Goal: Task Accomplishment & Management: Complete application form

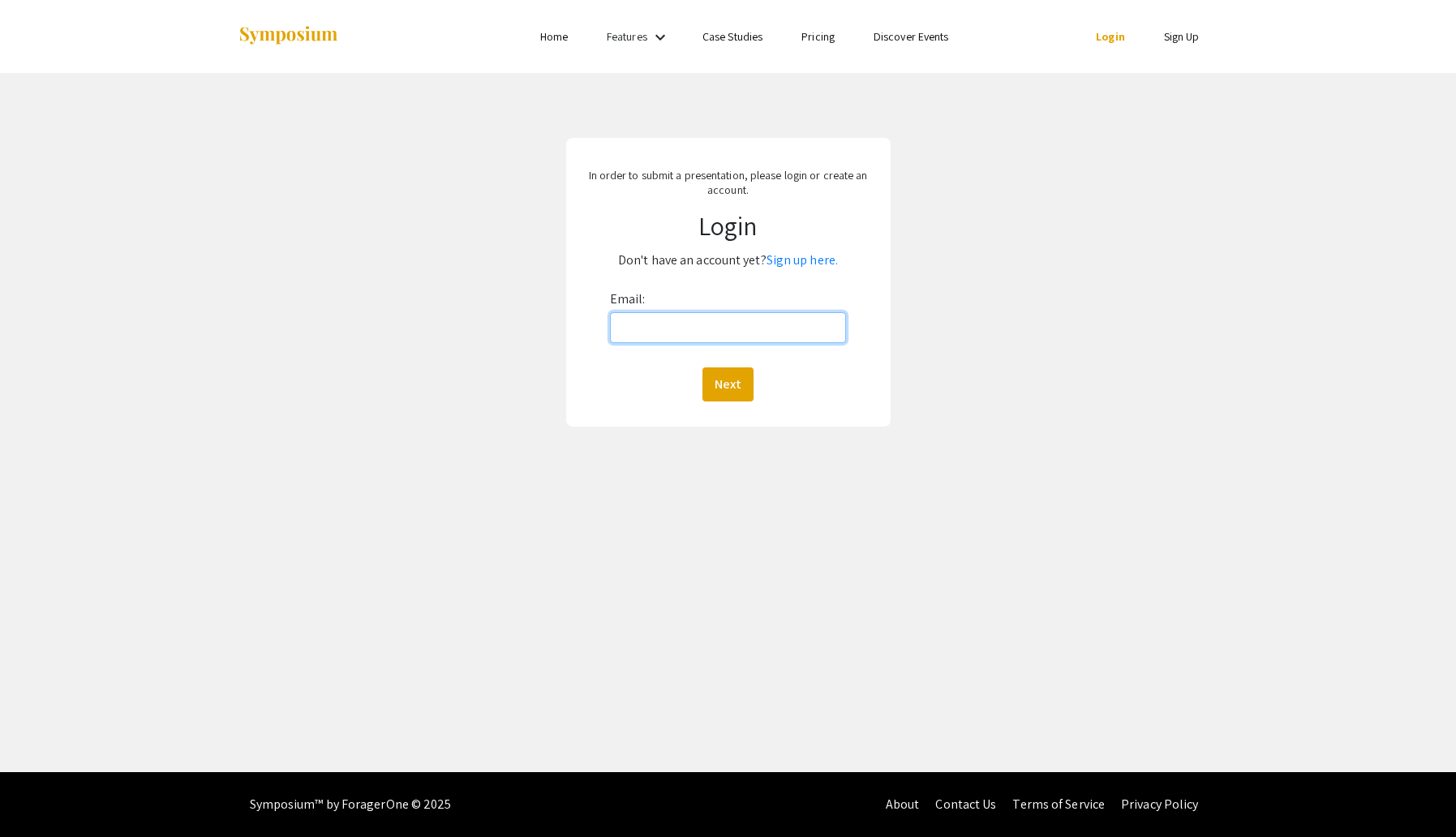
click at [670, 330] on input "Email:" at bounding box center [728, 328] width 236 height 31
type input "[EMAIL_ADDRESS][DOMAIN_NAME]"
click at [725, 374] on button "Next" at bounding box center [728, 385] width 51 height 34
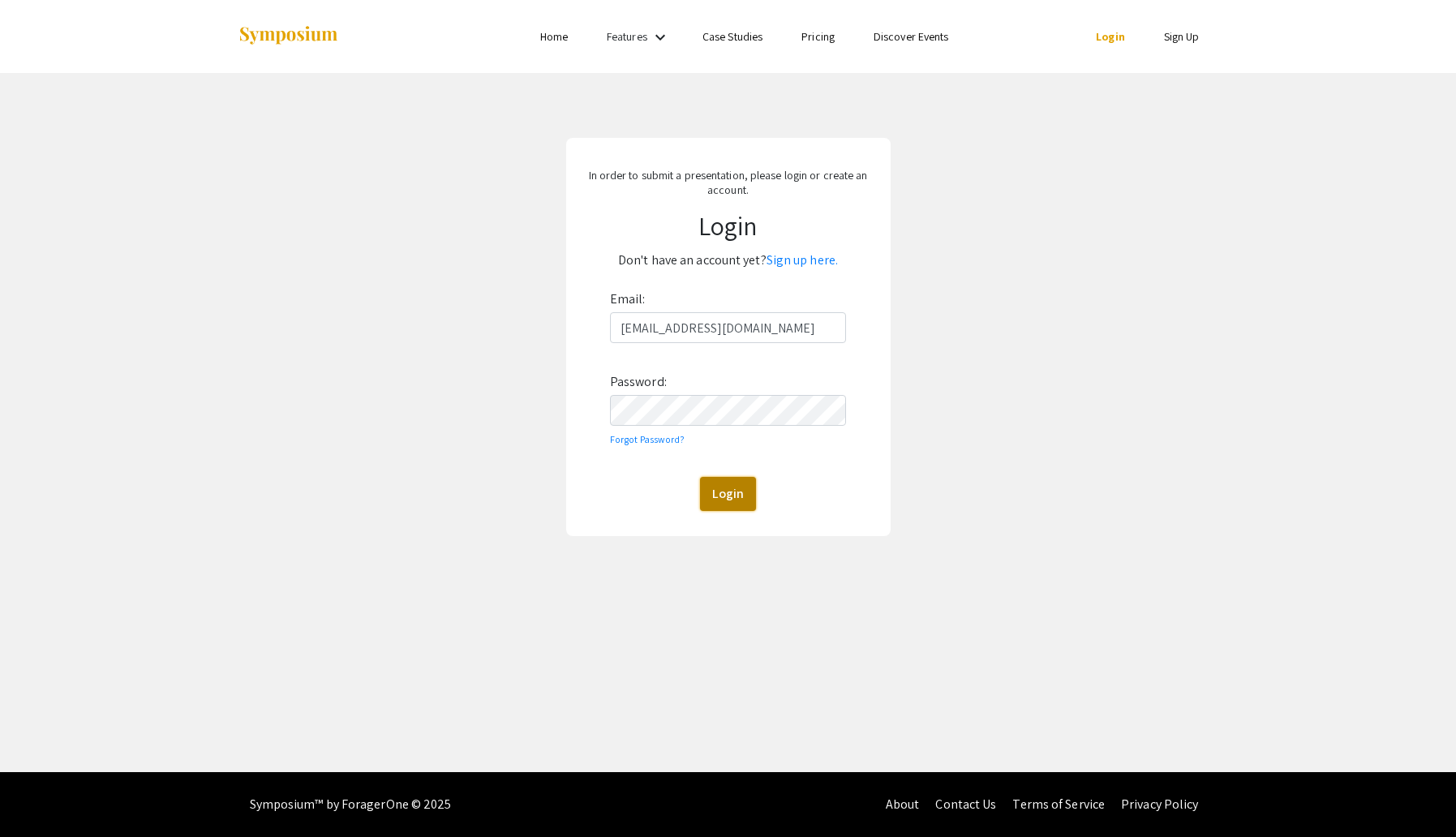
click at [748, 499] on button "Login" at bounding box center [728, 494] width 56 height 34
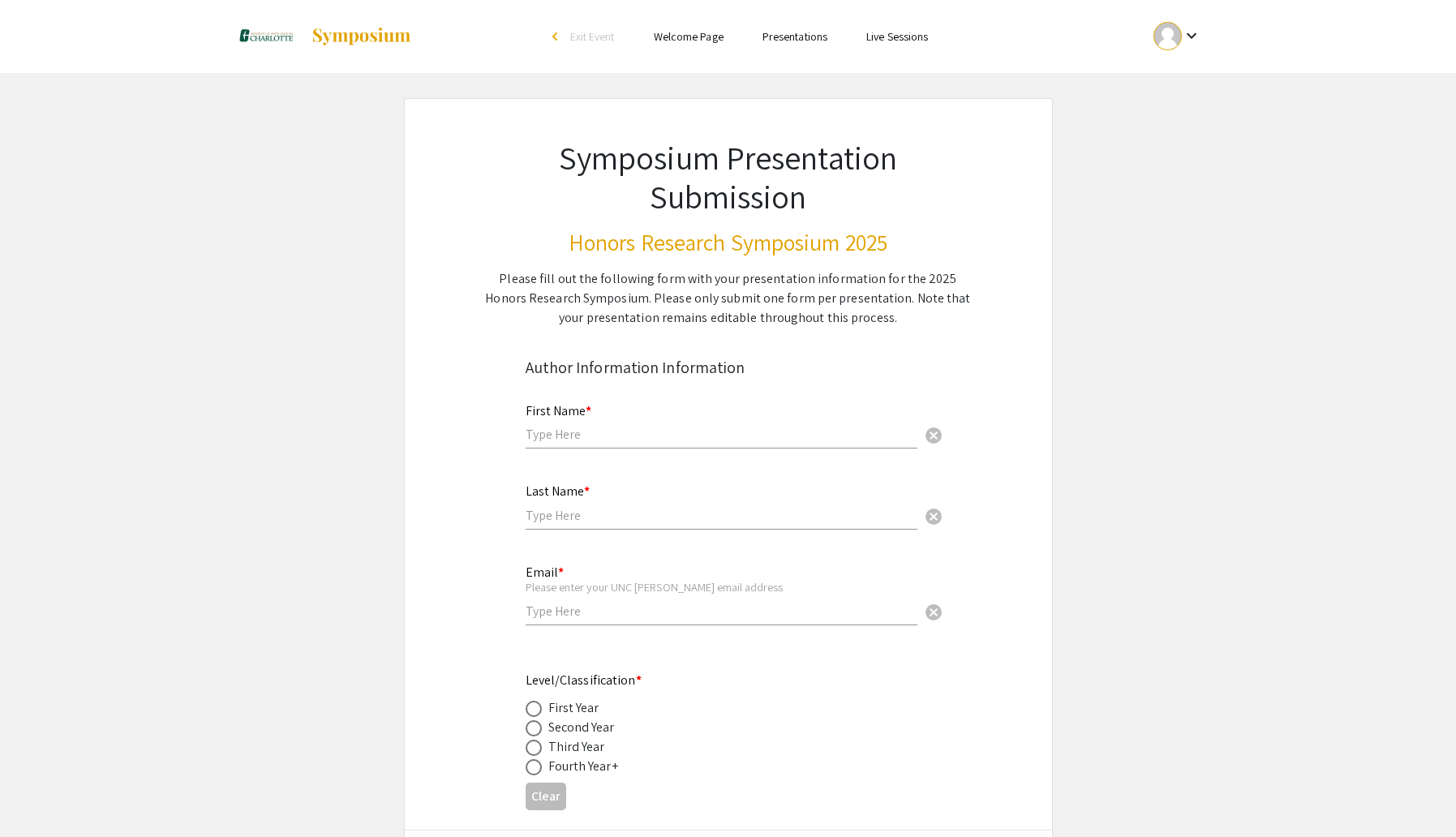
click at [672, 426] on input "text" at bounding box center [721, 435] width 392 height 17
type input "[PERSON_NAME]"
click at [563, 507] on input "text" at bounding box center [721, 516] width 392 height 17
type input "Feliu"
click at [616, 607] on input "email" at bounding box center [721, 611] width 392 height 17
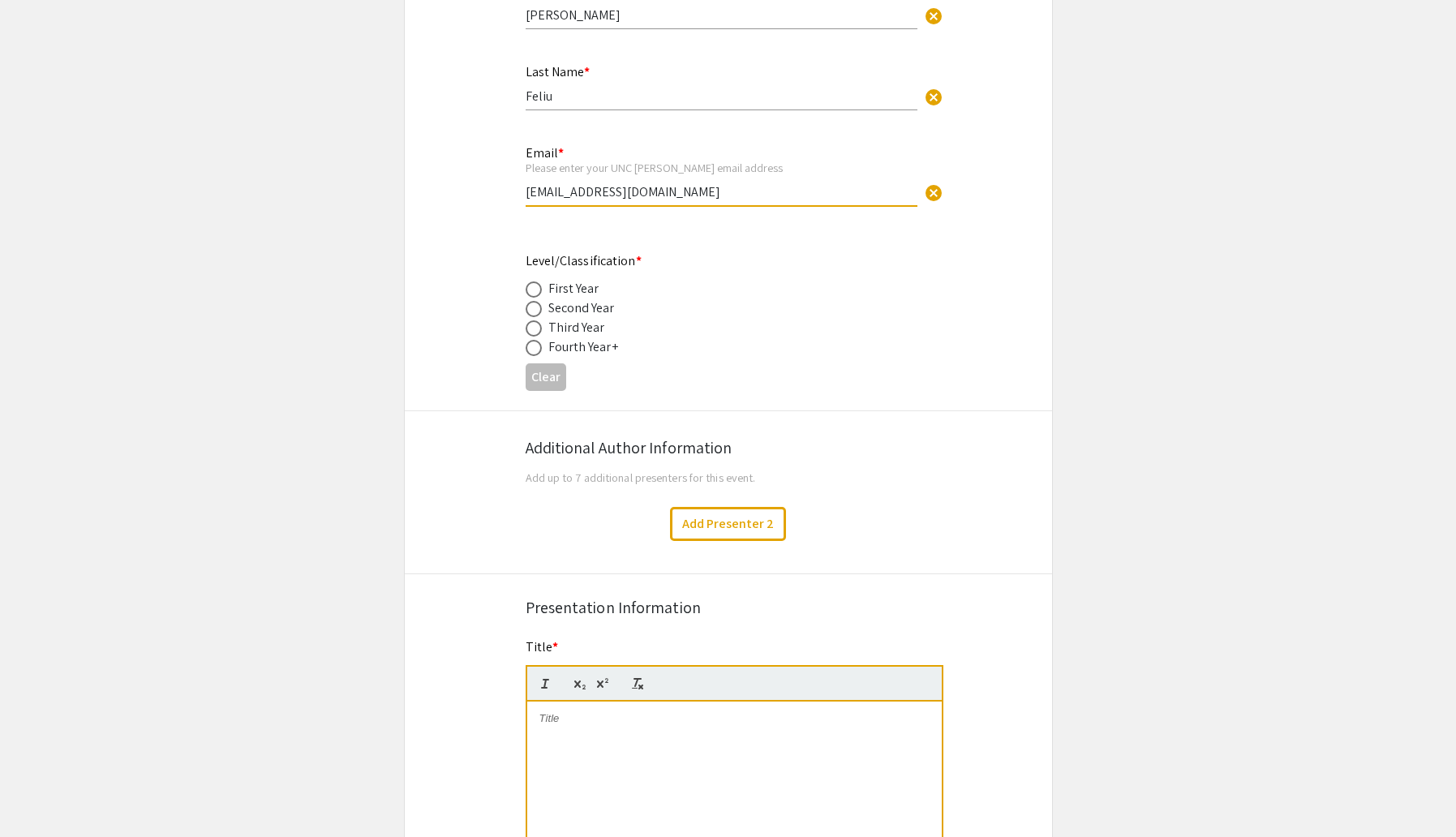
scroll to position [370, 0]
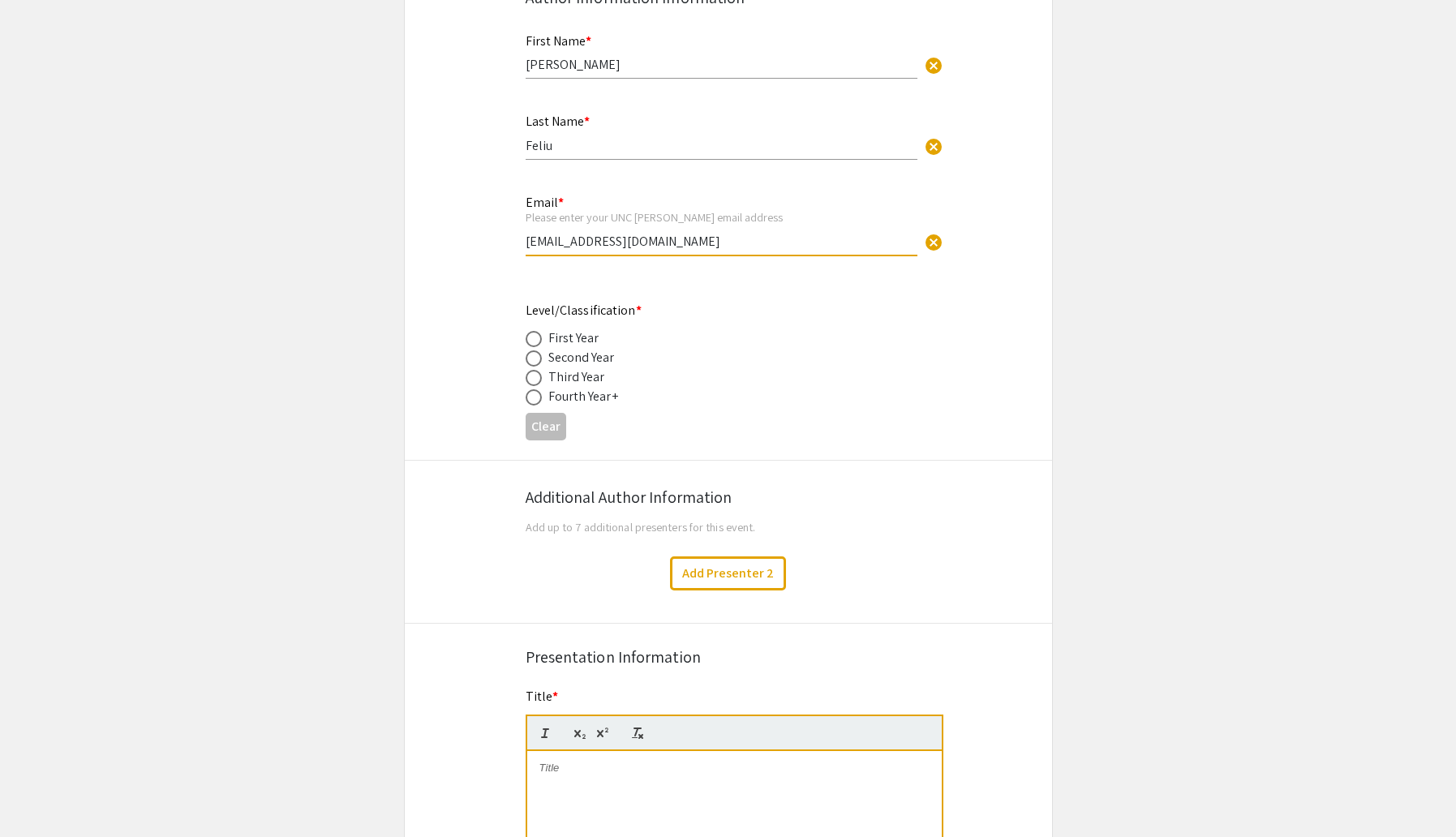
type input "[EMAIL_ADDRESS][DOMAIN_NAME]"
click at [541, 389] on span at bounding box center [533, 397] width 16 height 16
click at [541, 389] on input "radio" at bounding box center [533, 397] width 16 height 16
radio input "true"
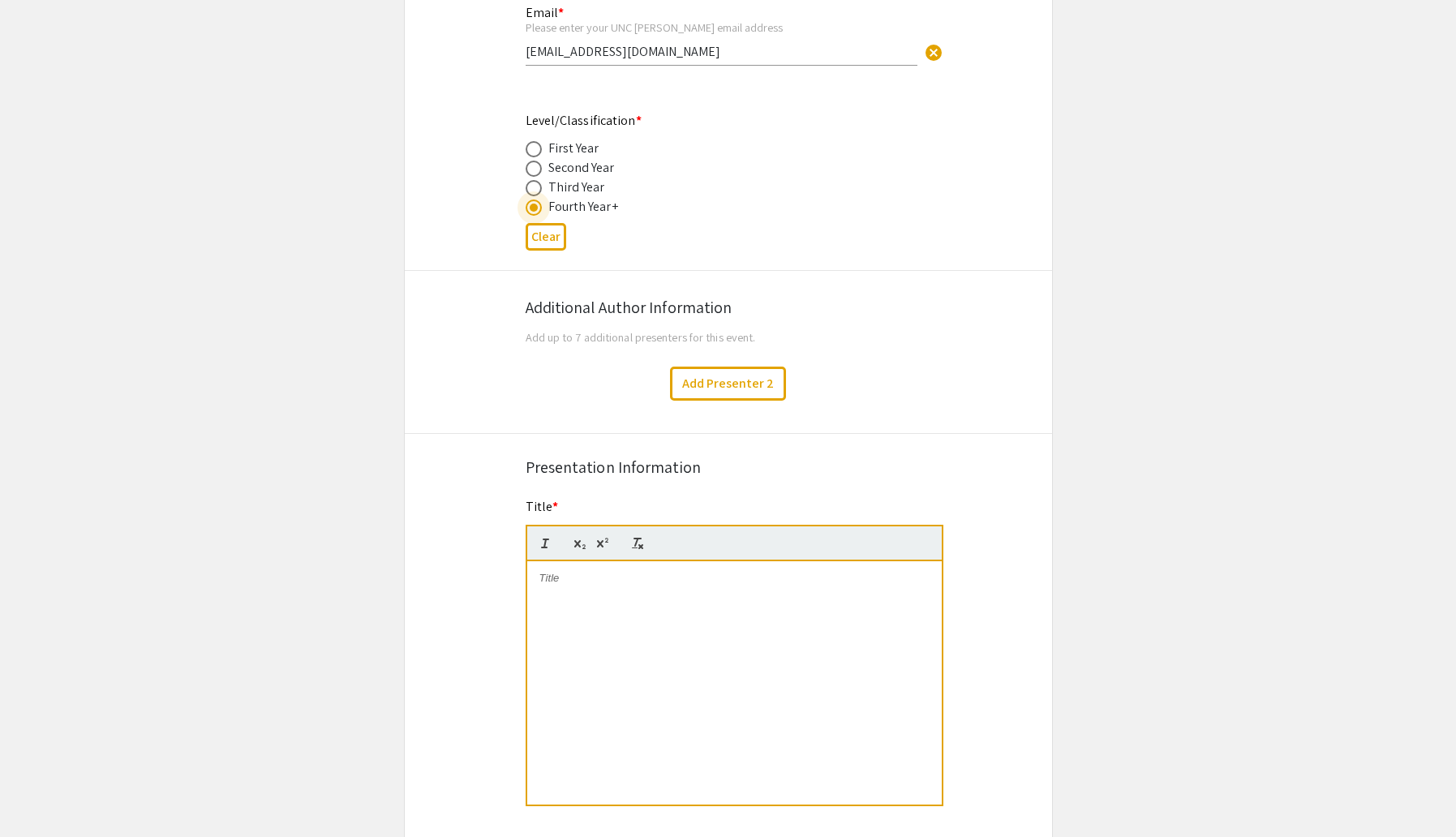
scroll to position [594, 0]
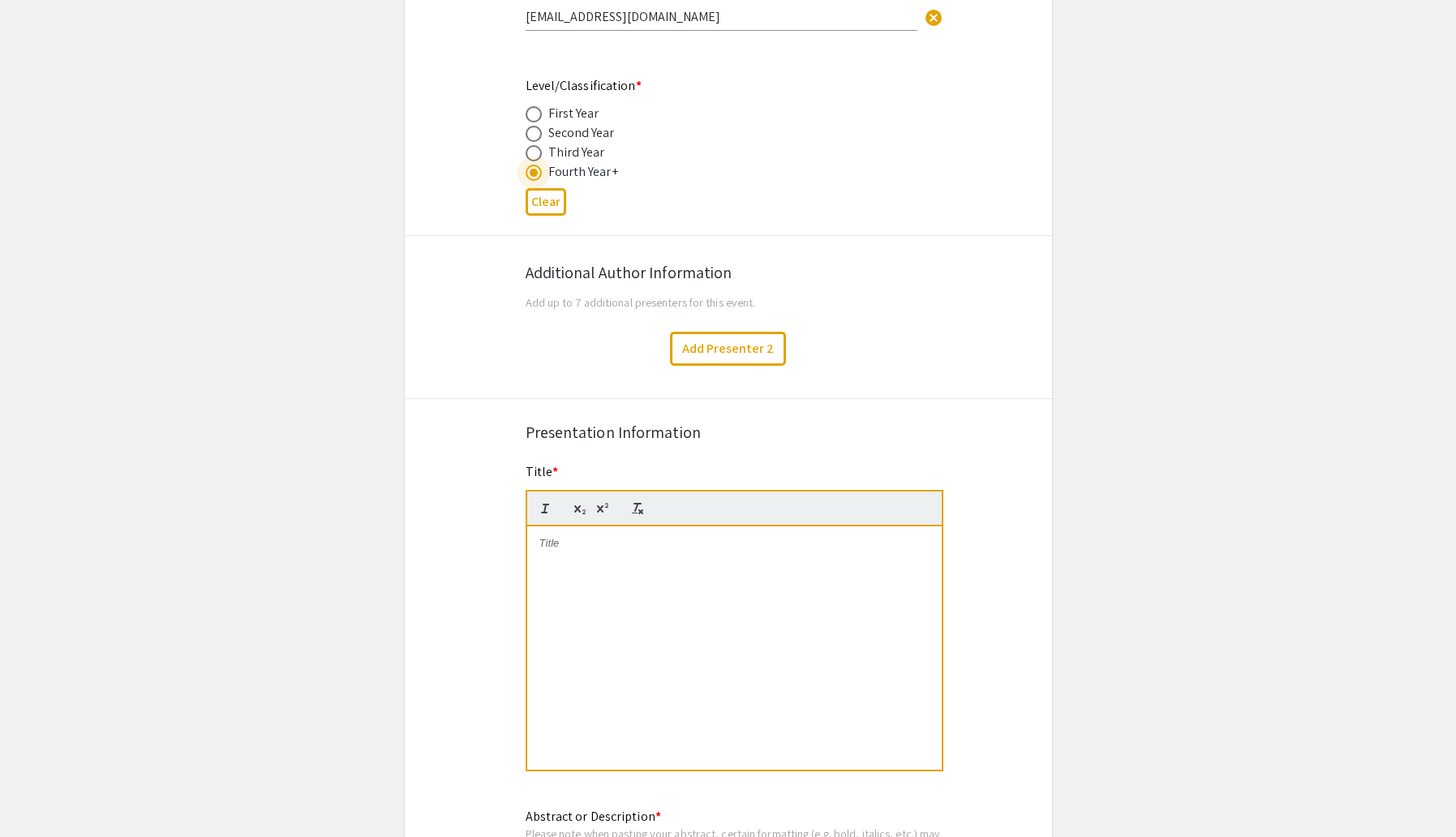
click at [677, 691] on div at bounding box center [734, 648] width 414 height 244
